Goal: Check status: Check status

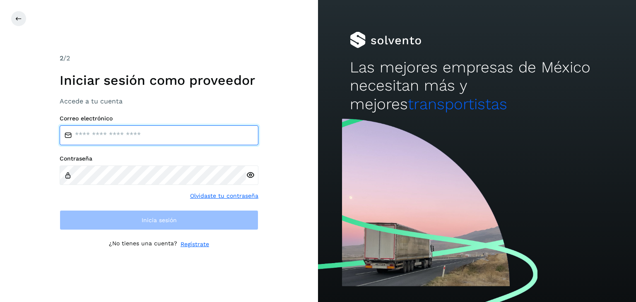
click at [206, 139] on input "email" at bounding box center [159, 135] width 199 height 20
type input "**********"
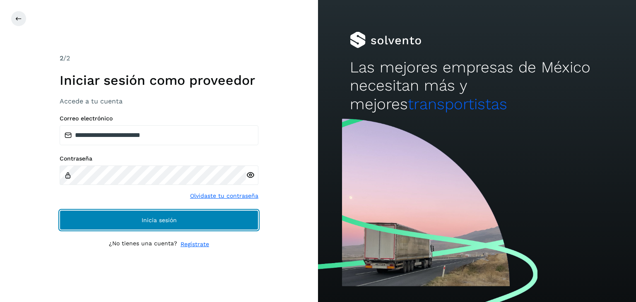
click at [153, 212] on button "Inicia sesión" at bounding box center [159, 220] width 199 height 20
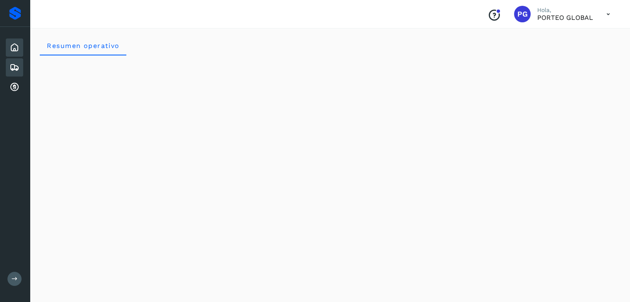
click at [7, 67] on div "Embarques" at bounding box center [14, 67] width 17 height 18
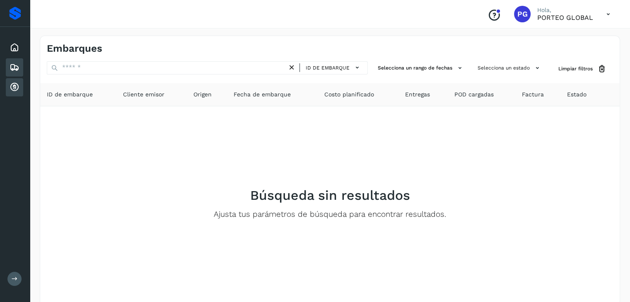
click at [12, 83] on icon at bounding box center [15, 87] width 10 height 10
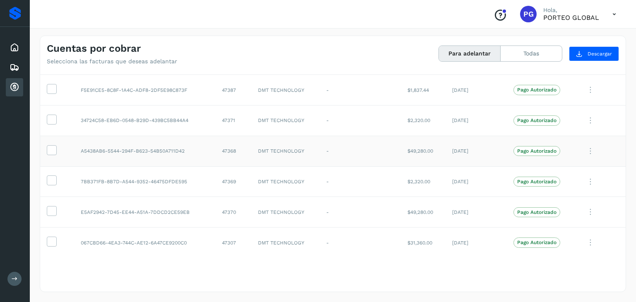
scroll to position [2063, 0]
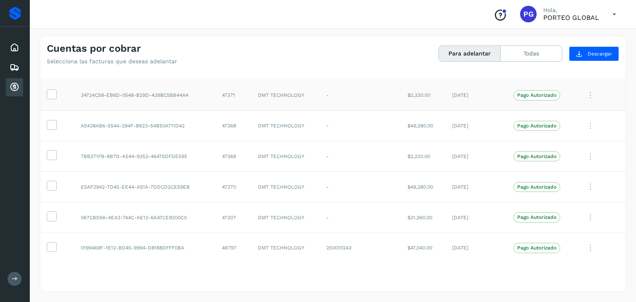
click at [226, 89] on td "47371" at bounding box center [233, 95] width 36 height 31
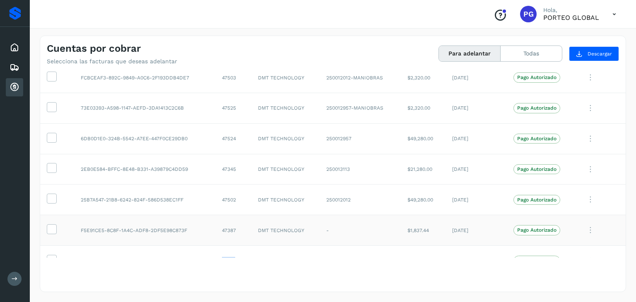
scroll to position [1856, 0]
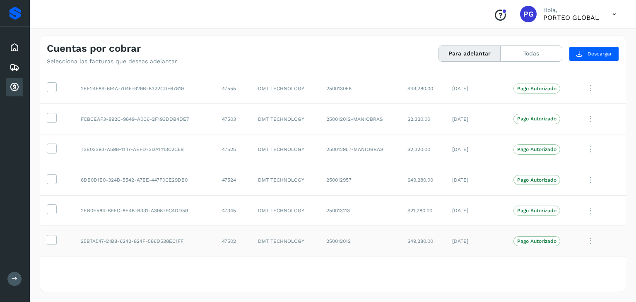
click at [226, 233] on td "47502" at bounding box center [233, 241] width 36 height 31
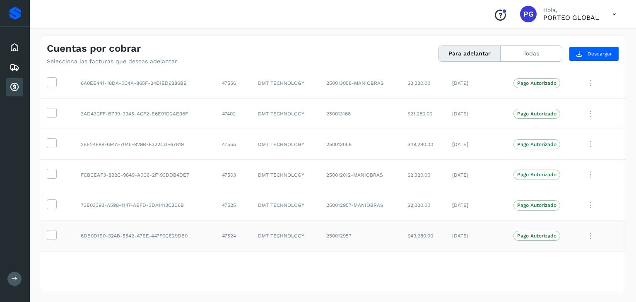
scroll to position [1814, 0]
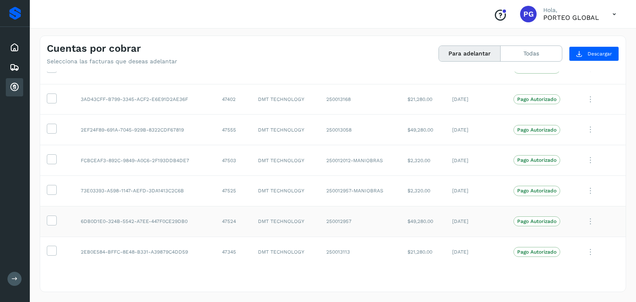
click at [226, 216] on td "47524" at bounding box center [233, 221] width 36 height 31
click at [227, 183] on td "47525" at bounding box center [233, 191] width 36 height 31
click at [231, 153] on td "47503" at bounding box center [233, 160] width 36 height 31
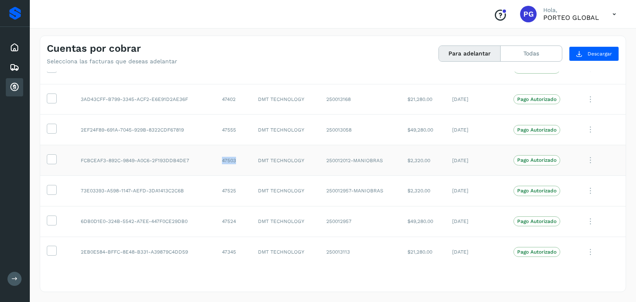
click at [231, 153] on td "47503" at bounding box center [233, 160] width 36 height 31
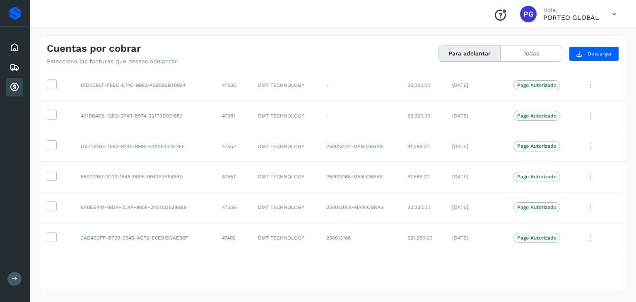
scroll to position [1671, 0]
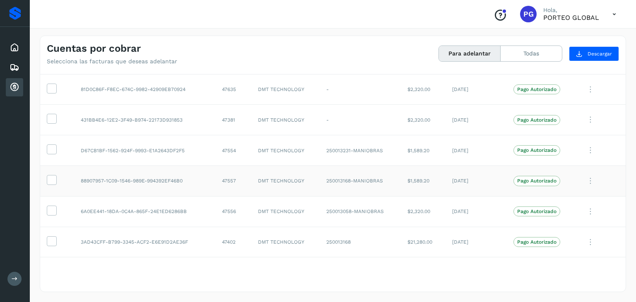
click at [218, 177] on td "47557" at bounding box center [233, 181] width 36 height 31
click at [231, 146] on td "47554" at bounding box center [233, 150] width 36 height 31
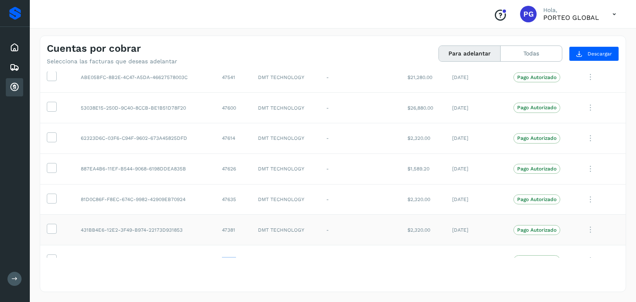
scroll to position [1547, 0]
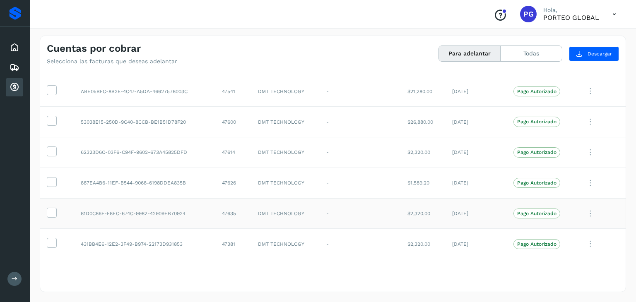
click at [222, 210] on td "47635" at bounding box center [233, 213] width 36 height 31
click at [226, 149] on td "47614" at bounding box center [233, 153] width 36 height 31
click at [232, 86] on td "47541" at bounding box center [233, 91] width 36 height 31
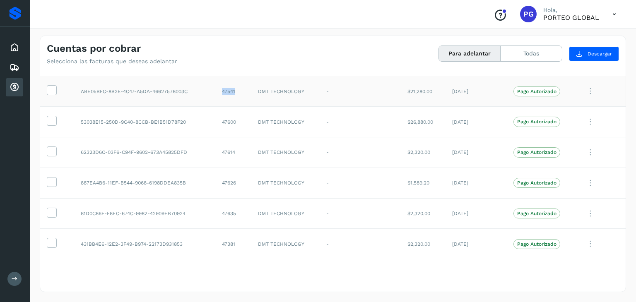
click at [232, 86] on td "47541" at bounding box center [233, 91] width 36 height 31
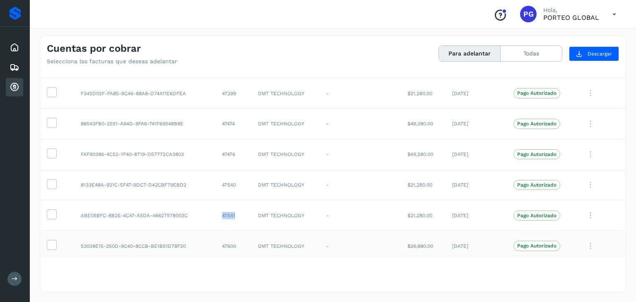
scroll to position [1381, 0]
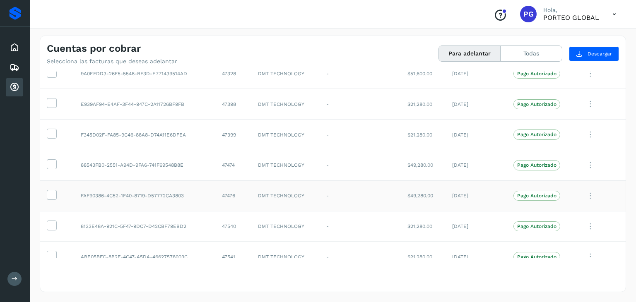
click at [225, 191] on td "47476" at bounding box center [233, 196] width 36 height 31
click at [230, 133] on td "47399" at bounding box center [233, 135] width 36 height 31
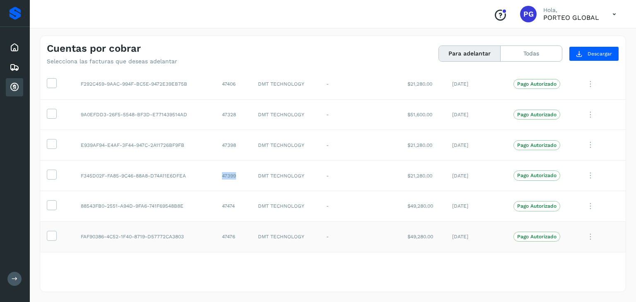
scroll to position [1340, 0]
click at [227, 141] on td "47398" at bounding box center [233, 145] width 36 height 31
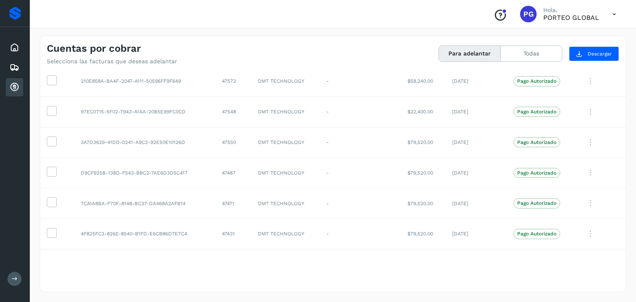
scroll to position [1174, 0]
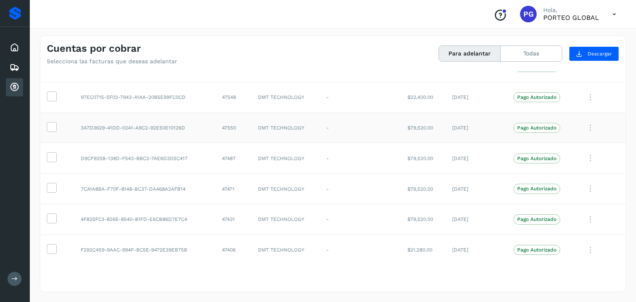
click at [224, 126] on td "47550" at bounding box center [233, 128] width 36 height 31
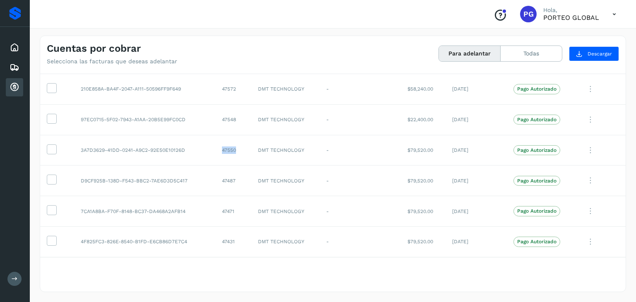
scroll to position [1133, 0]
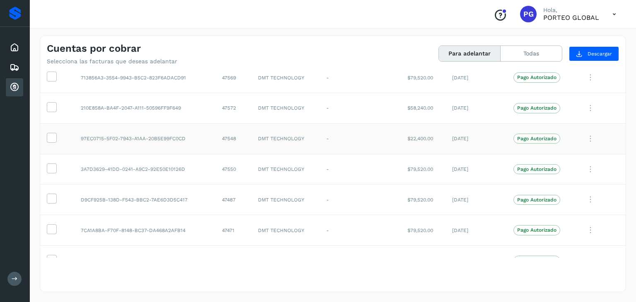
click at [226, 134] on td "47548" at bounding box center [233, 138] width 36 height 31
click at [231, 103] on td "47572" at bounding box center [233, 108] width 36 height 31
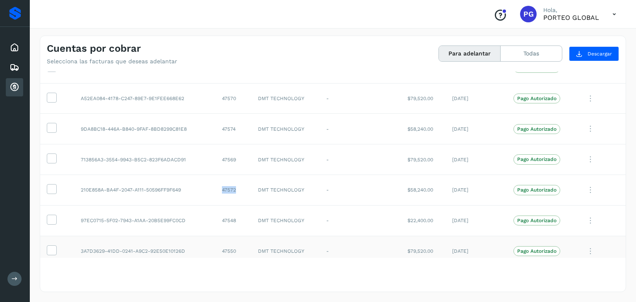
scroll to position [1050, 0]
click at [231, 123] on td "47574" at bounding box center [233, 130] width 36 height 31
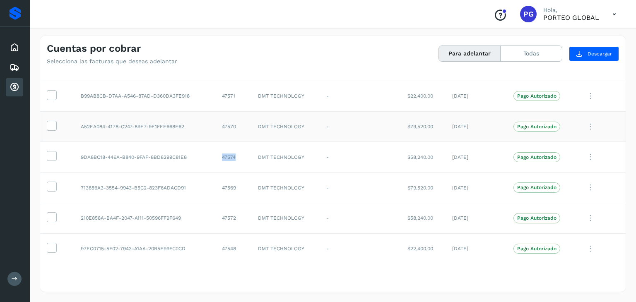
scroll to position [1009, 0]
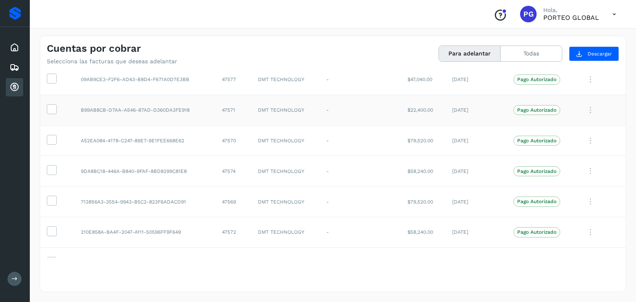
click at [232, 113] on td "47571" at bounding box center [233, 110] width 36 height 31
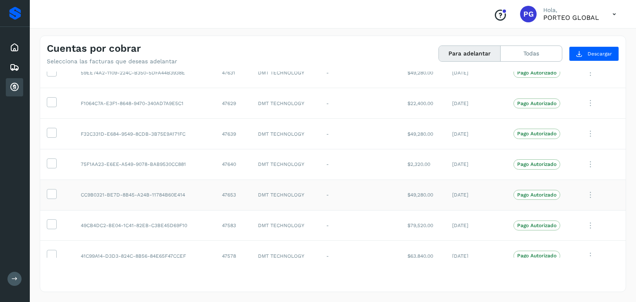
scroll to position [760, 0]
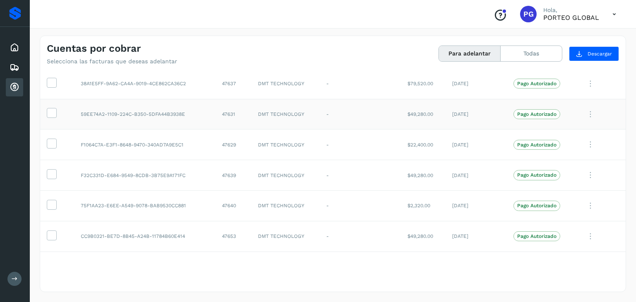
click at [227, 112] on td "47631" at bounding box center [233, 114] width 36 height 31
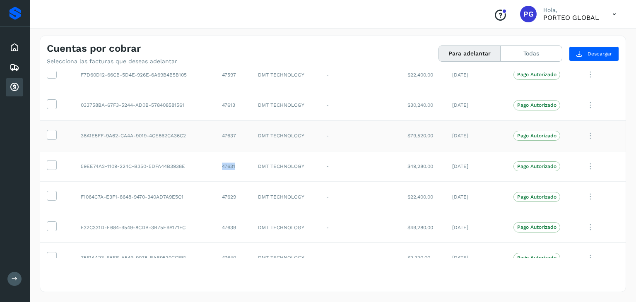
scroll to position [636, 0]
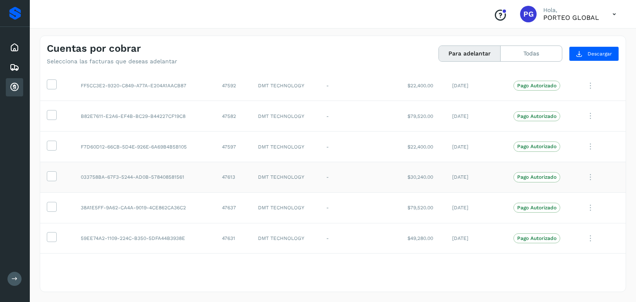
click at [224, 175] on td "47613" at bounding box center [233, 177] width 36 height 31
click at [228, 145] on td "47597" at bounding box center [233, 147] width 36 height 31
click at [235, 108] on td "47582" at bounding box center [233, 116] width 36 height 31
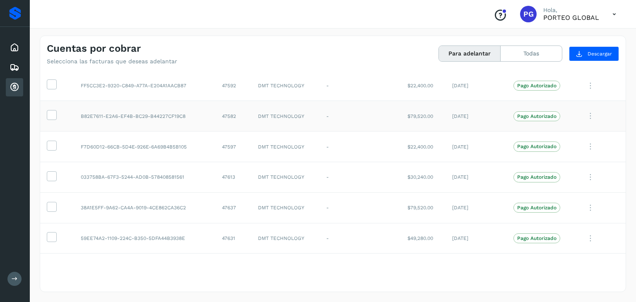
click at [232, 111] on td "47582" at bounding box center [233, 116] width 36 height 31
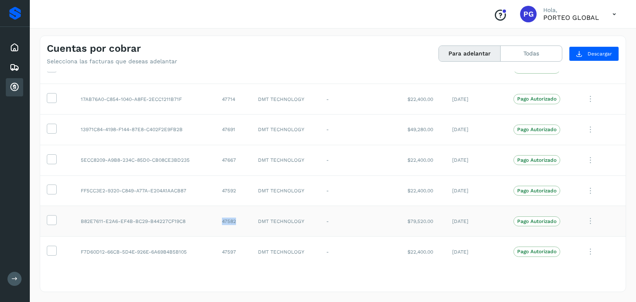
scroll to position [512, 0]
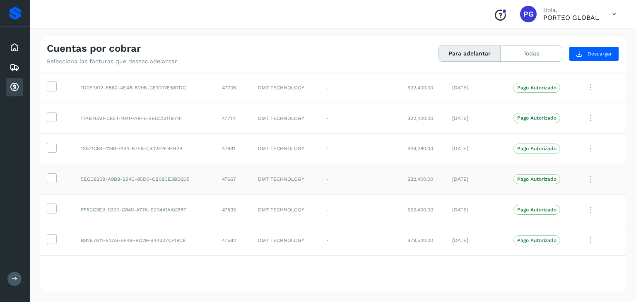
click at [230, 179] on td "47667" at bounding box center [233, 179] width 36 height 31
click at [229, 147] on td "47691" at bounding box center [233, 148] width 36 height 31
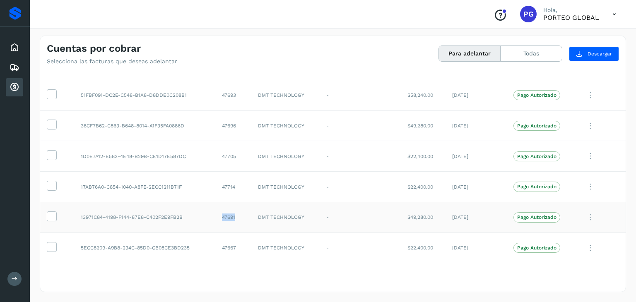
scroll to position [429, 0]
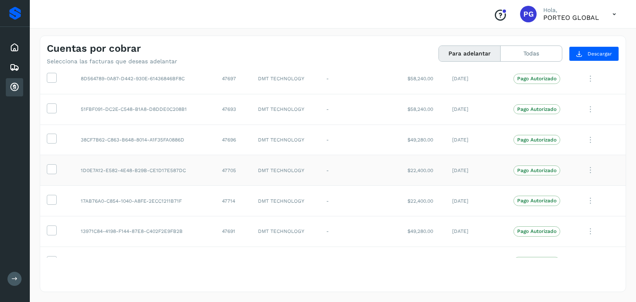
click at [222, 171] on td "47705" at bounding box center [233, 170] width 36 height 31
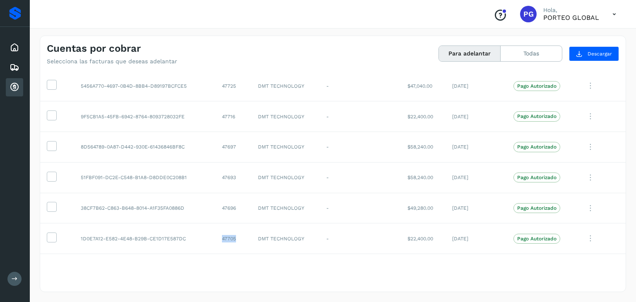
scroll to position [346, 0]
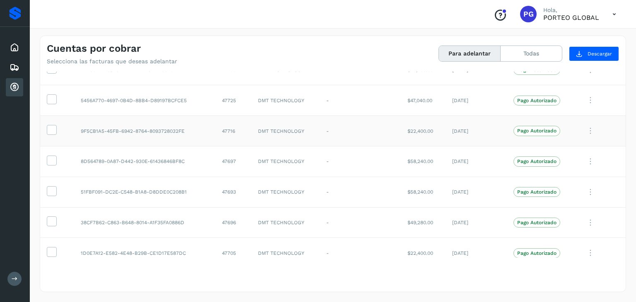
click at [229, 129] on td "47716" at bounding box center [233, 131] width 36 height 31
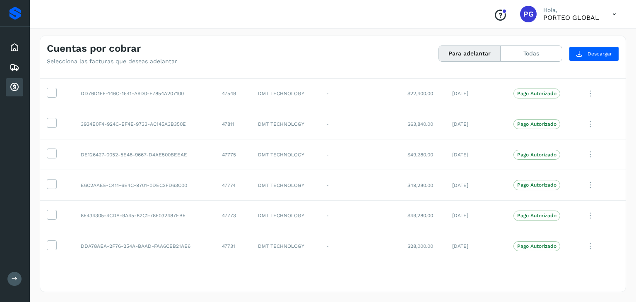
scroll to position [97, 0]
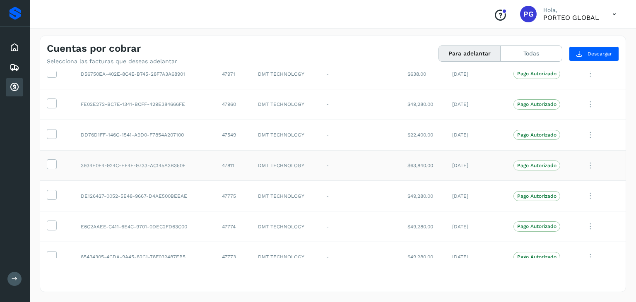
click at [226, 166] on td "47811" at bounding box center [233, 165] width 36 height 31
click at [231, 75] on td "47971" at bounding box center [233, 74] width 36 height 31
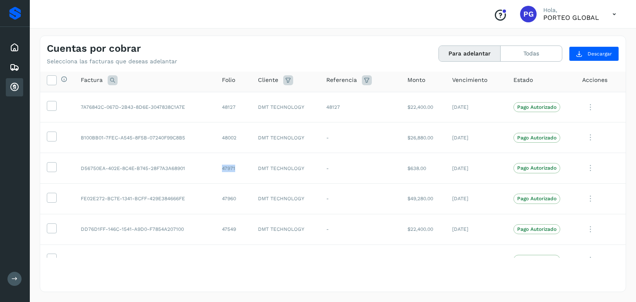
scroll to position [0, 0]
